Goal: Task Accomplishment & Management: Use online tool/utility

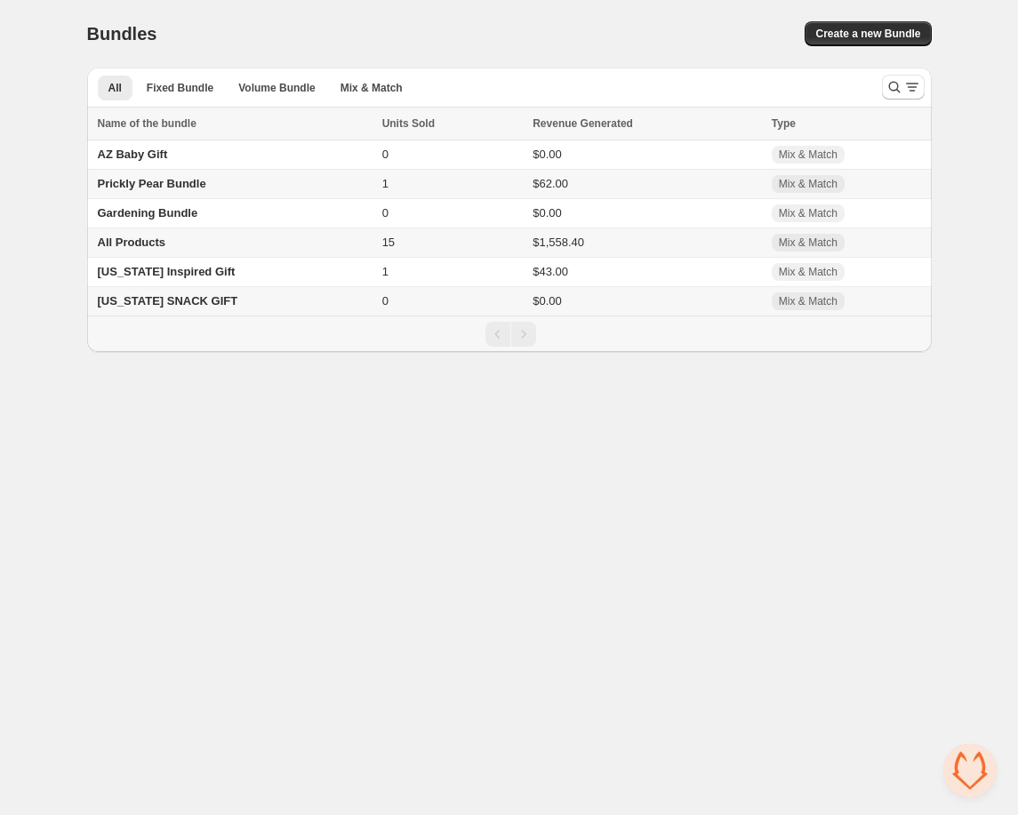
click at [148, 238] on span "All Products" at bounding box center [132, 242] width 68 height 13
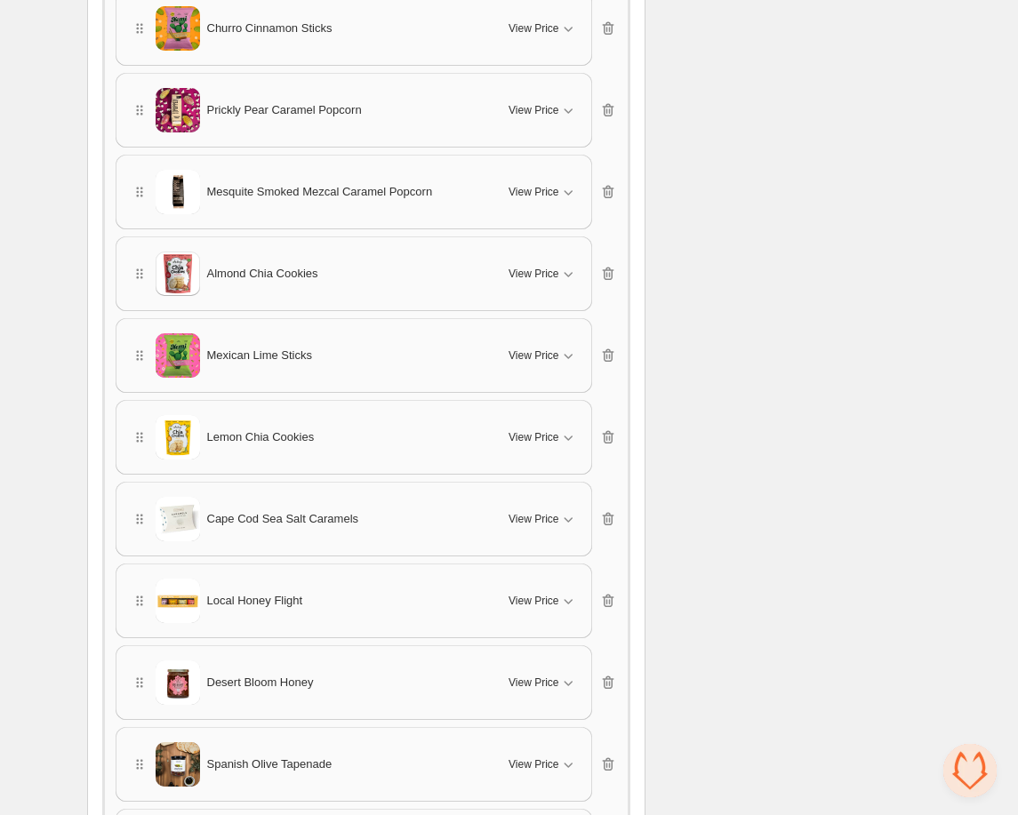
scroll to position [579, 0]
click at [606, 185] on icon "button" at bounding box center [608, 194] width 18 height 18
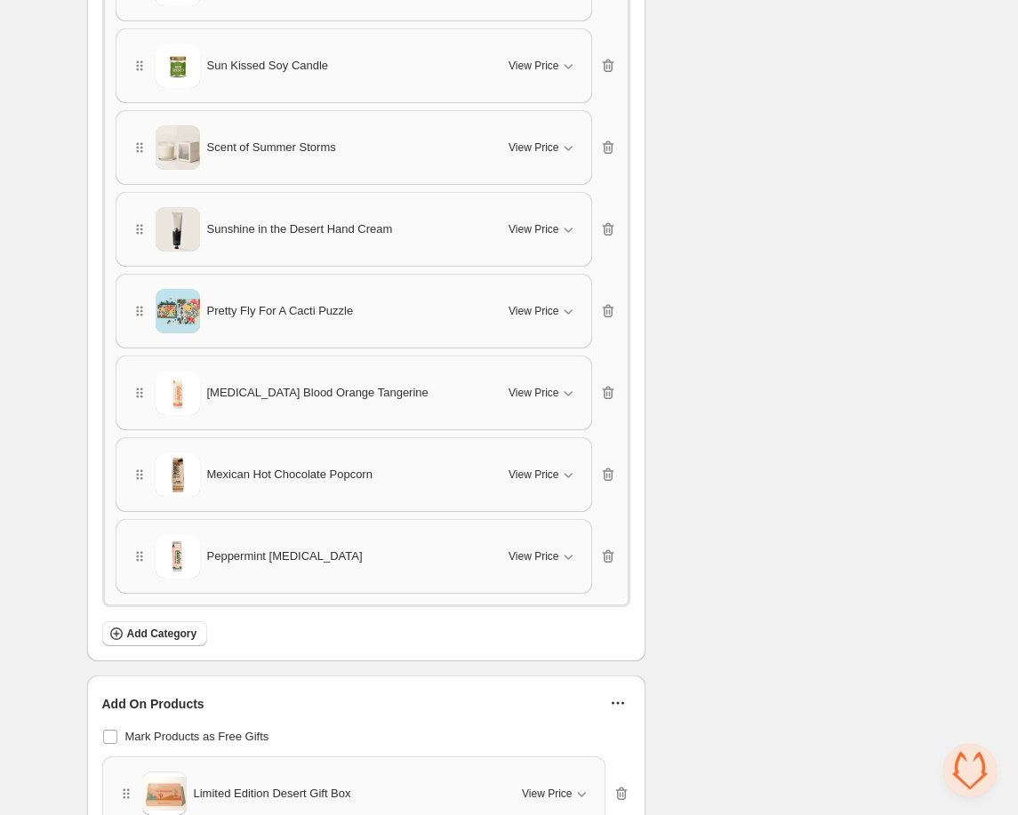
scroll to position [8633, 0]
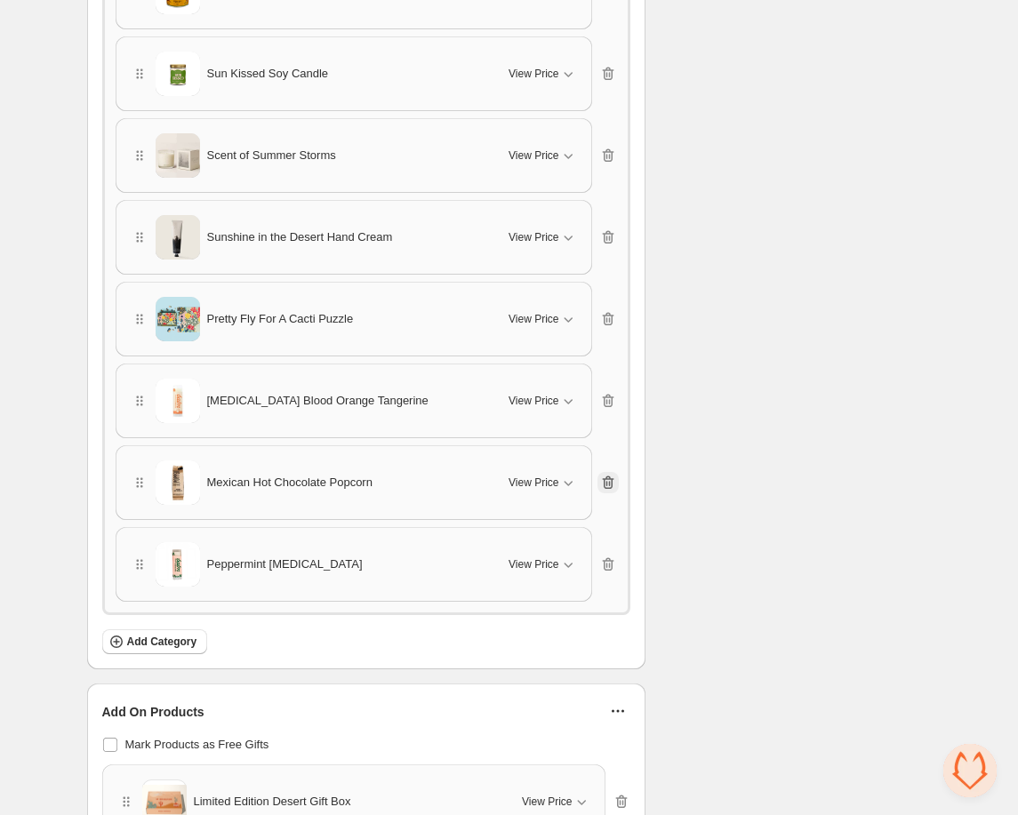
click at [605, 474] on icon "button" at bounding box center [608, 483] width 18 height 18
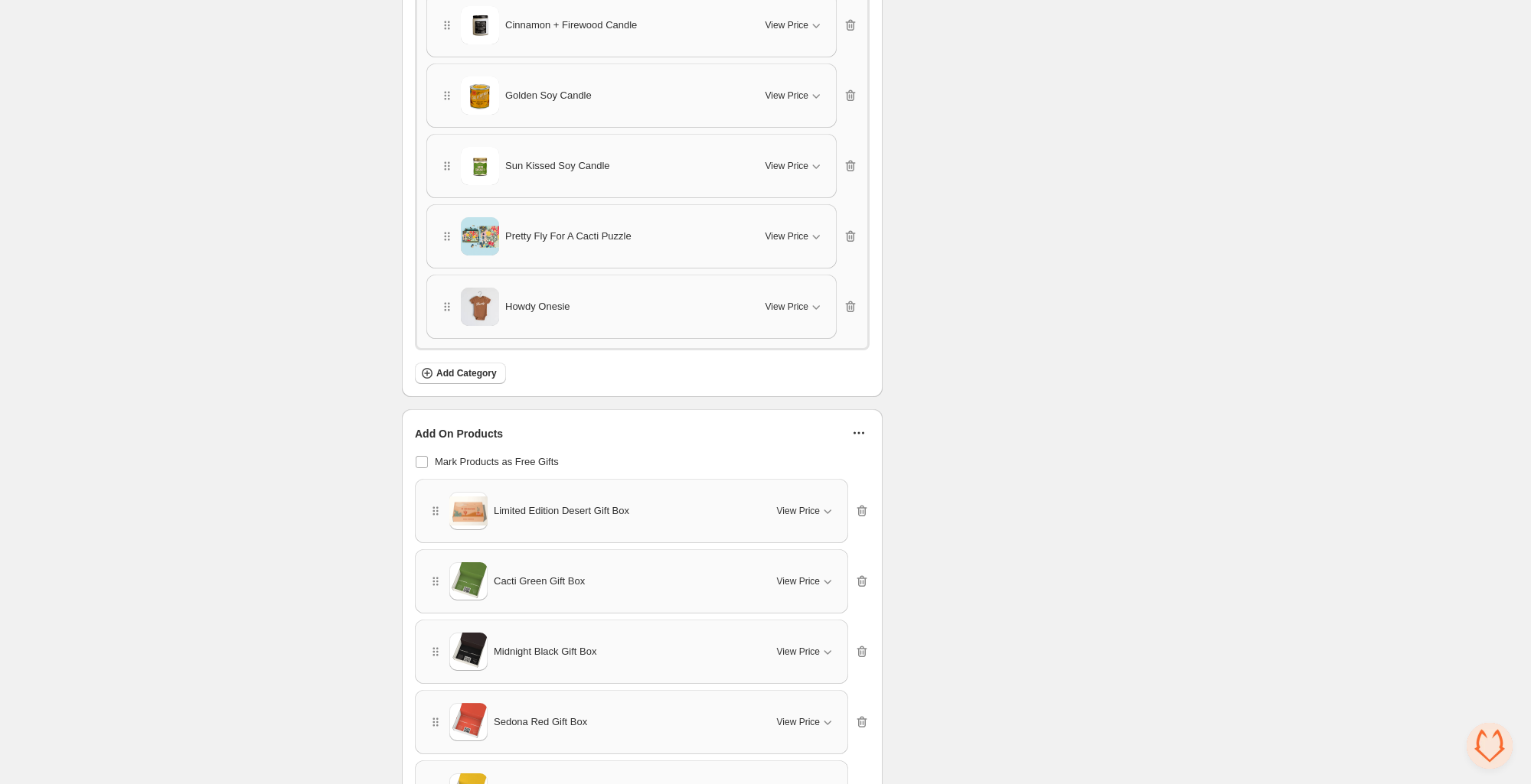
scroll to position [7537, 0]
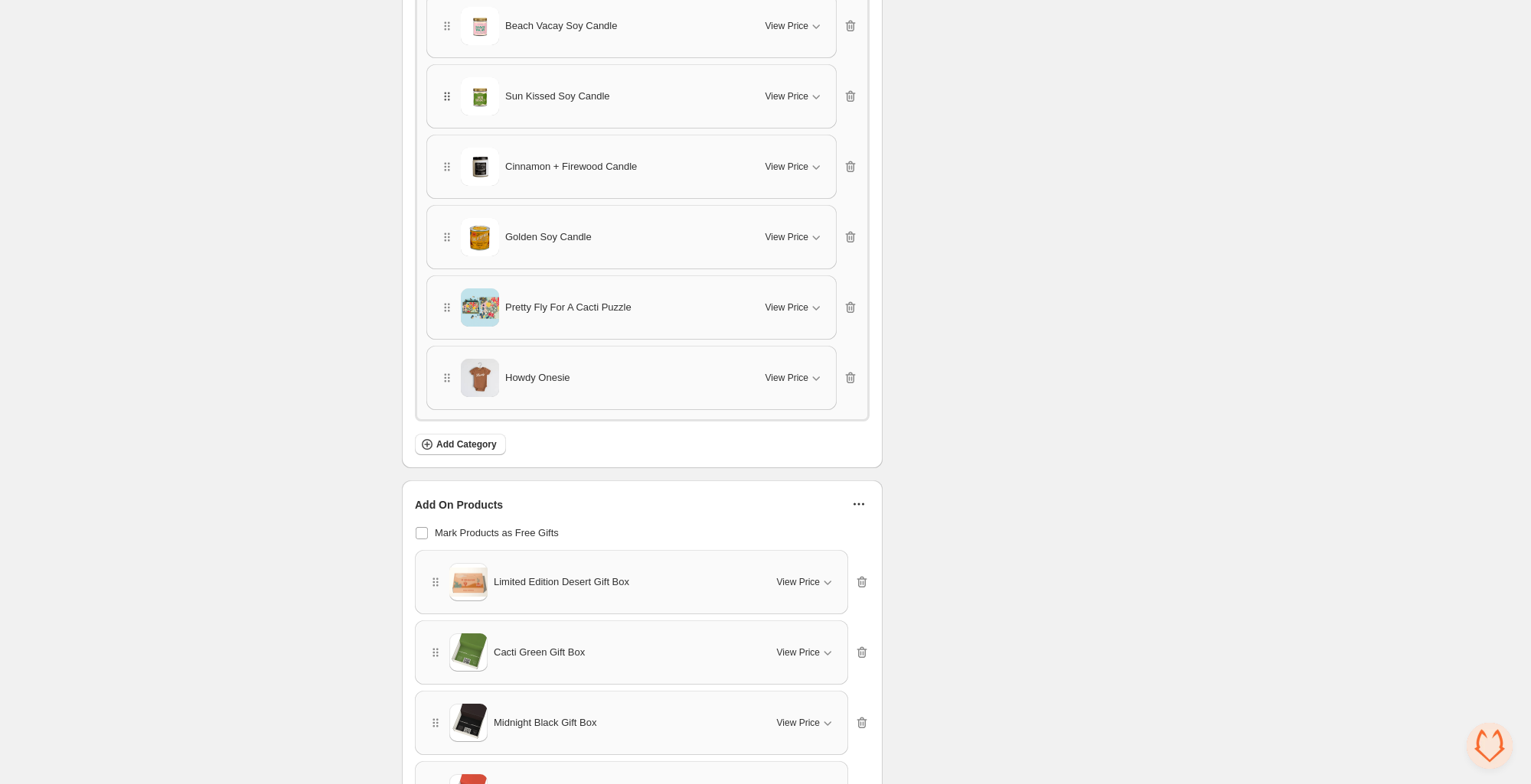
click at [443, 91] on icon "button" at bounding box center [447, 96] width 15 height 15
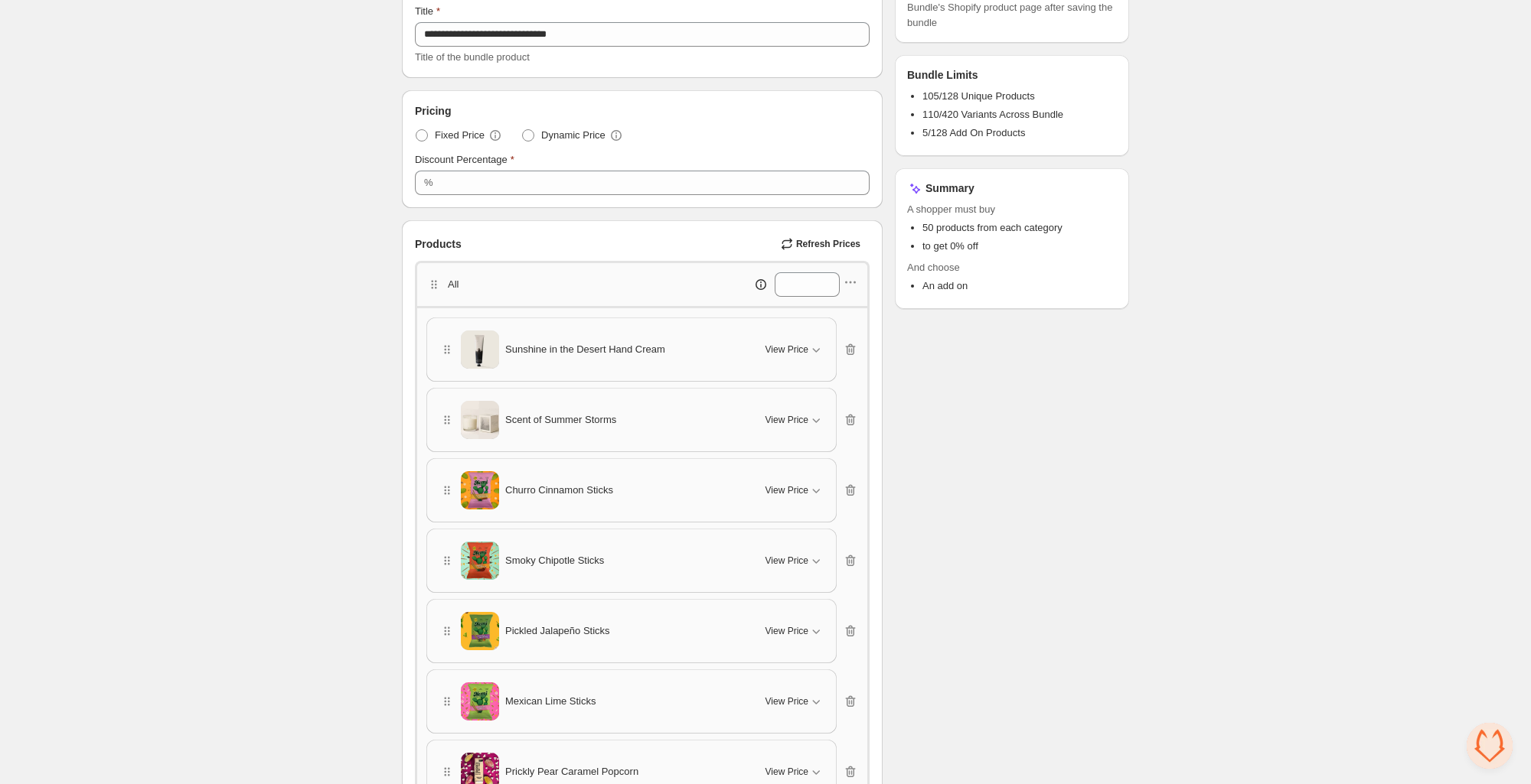
scroll to position [177, 0]
click at [853, 277] on icon "button" at bounding box center [851, 280] width 15 height 15
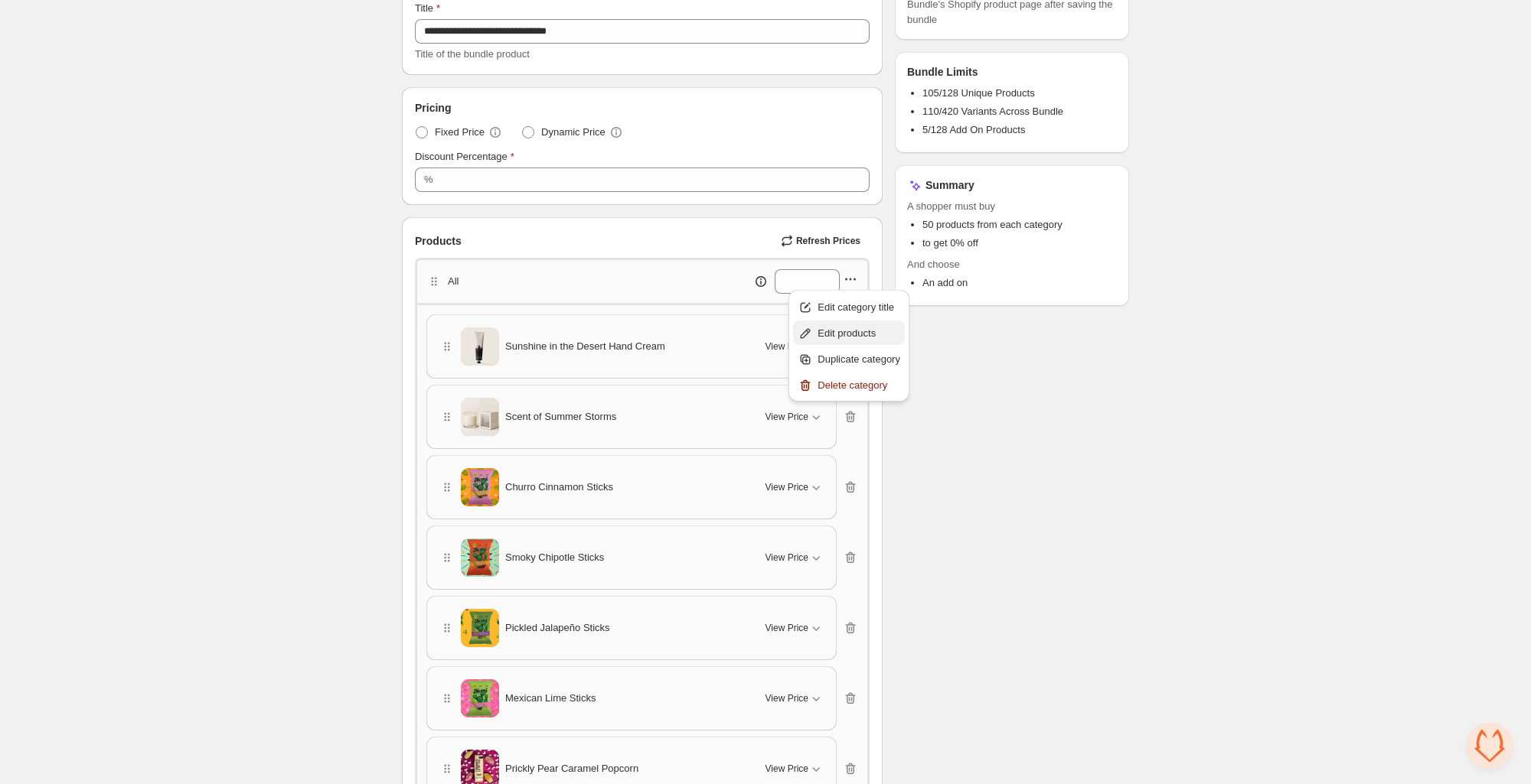
click at [839, 330] on span "Edit products" at bounding box center [859, 334] width 83 height 15
